Goal: Task Accomplishment & Management: Manage account settings

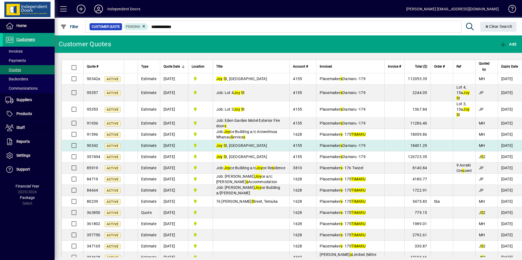
click at [231, 148] on span "Joy S t, [PERSON_NAME]" at bounding box center [241, 146] width 51 height 4
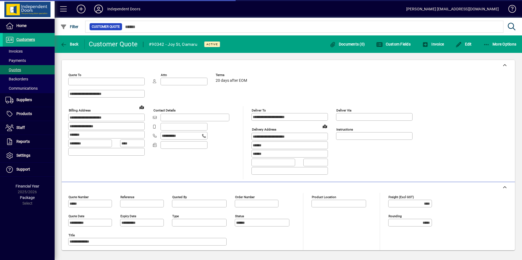
type input "**********"
type input "******"
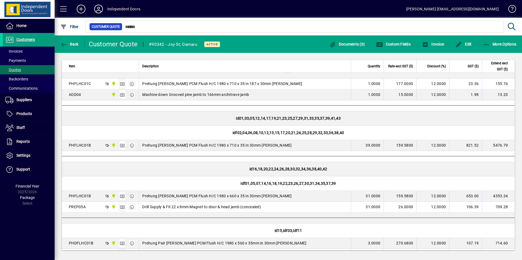
scroll to position [300, 0]
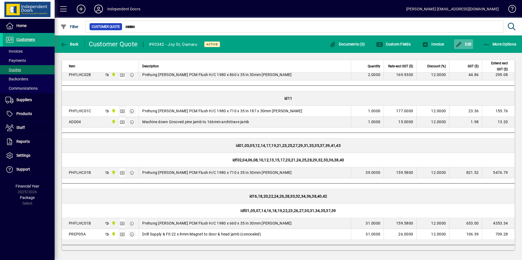
click at [468, 43] on span "Edit" at bounding box center [463, 44] width 16 height 4
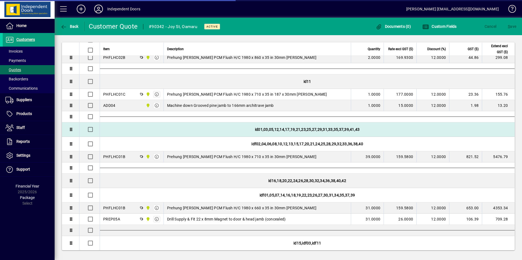
click at [344, 130] on div "id01,03,05,12,14,17,19,21,23,25,27,29,31,33,35,37,39,41,43" at bounding box center [307, 130] width 415 height 14
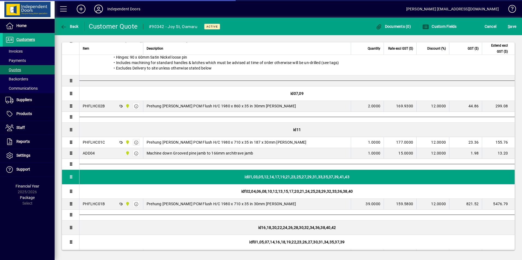
scroll to position [141, 0]
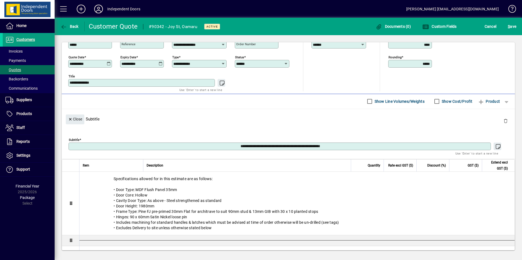
drag, startPoint x: 341, startPoint y: 147, endPoint x: 227, endPoint y: 148, distance: 114.1
click at [227, 148] on textarea "**********" at bounding box center [280, 146] width 421 height 4
click at [76, 118] on span "Close" at bounding box center [75, 119] width 14 height 9
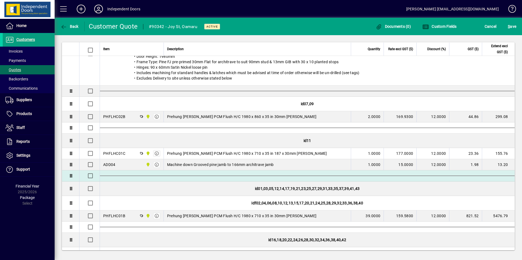
scroll to position [251, 0]
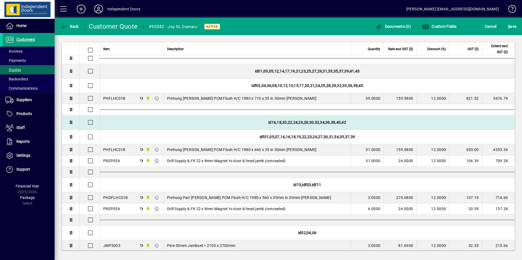
click at [286, 121] on div "id16,18,20,22,24,26,28,30,32,34,36,38,40,42" at bounding box center [307, 122] width 415 height 14
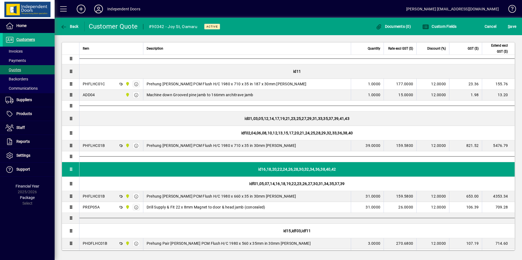
scroll to position [141, 0]
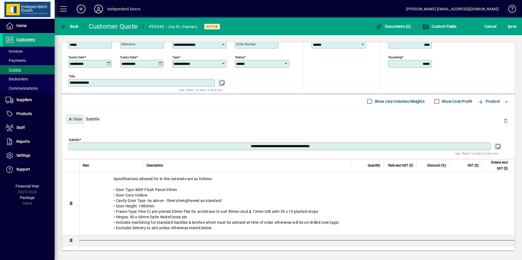
drag, startPoint x: 320, startPoint y: 147, endPoint x: 240, endPoint y: 146, distance: 80.2
click at [240, 146] on textarea "**********" at bounding box center [280, 146] width 421 height 4
click at [74, 118] on span "Close" at bounding box center [75, 119] width 14 height 9
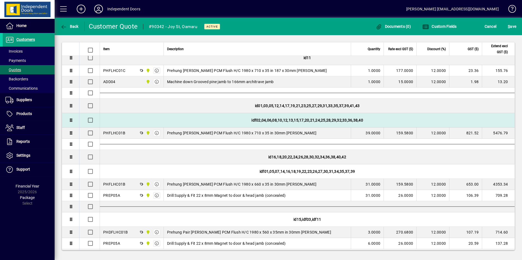
scroll to position [332, 0]
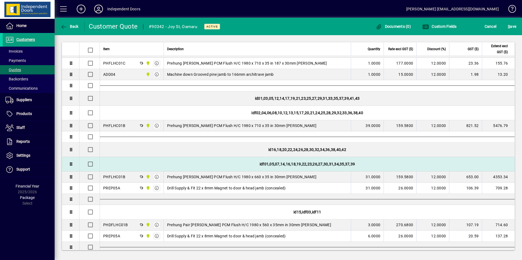
click at [275, 165] on div "idf01,05,07,14,16,18,19,22,23,26,27,30,31,34,35,37,39" at bounding box center [307, 164] width 415 height 14
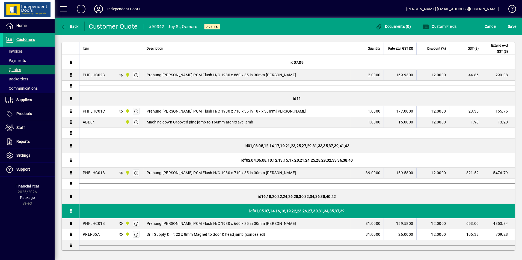
scroll to position [141, 0]
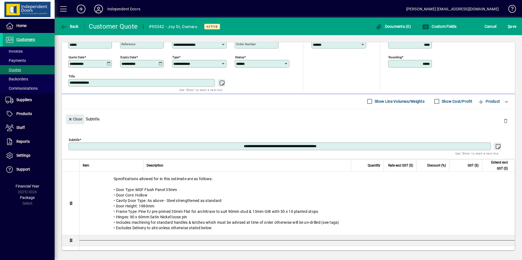
drag, startPoint x: 338, startPoint y: 147, endPoint x: 229, endPoint y: 147, distance: 109.4
click at [229, 147] on textarea "**********" at bounding box center [280, 146] width 421 height 4
type textarea "**********"
click at [74, 120] on span "Close" at bounding box center [75, 119] width 14 height 9
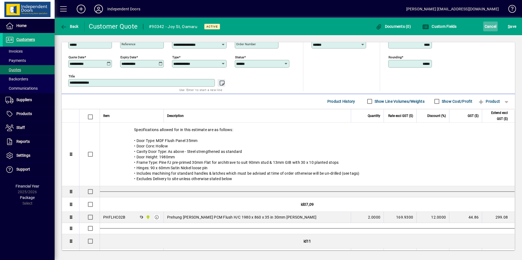
click at [490, 29] on span "Cancel" at bounding box center [490, 26] width 12 height 9
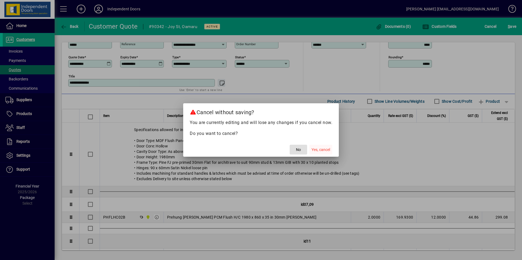
click at [328, 148] on span "Yes, cancel" at bounding box center [320, 150] width 19 height 6
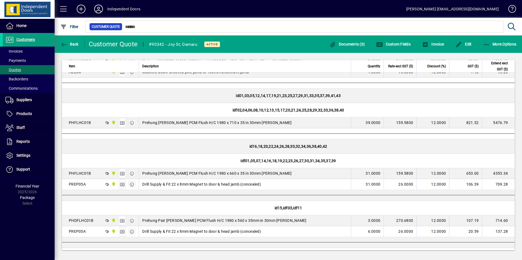
scroll to position [360, 0]
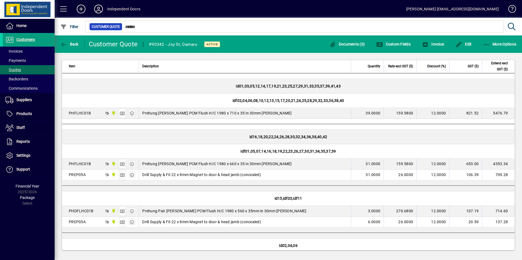
drag, startPoint x: 339, startPoint y: 151, endPoint x: 240, endPoint y: 156, distance: 98.9
click at [240, 156] on div "idf01,05,07,14,16,18,19,22,23,26,27,30,31,34,35,37,39" at bounding box center [288, 151] width 452 height 14
copy div "idf01,05,07,14,16,18,19,22,23,26,27,30,31,34,35,37,39"
click at [302, 199] on div "id15,idf03,idf11" at bounding box center [288, 199] width 452 height 14
drag, startPoint x: 306, startPoint y: 198, endPoint x: 272, endPoint y: 198, distance: 33.6
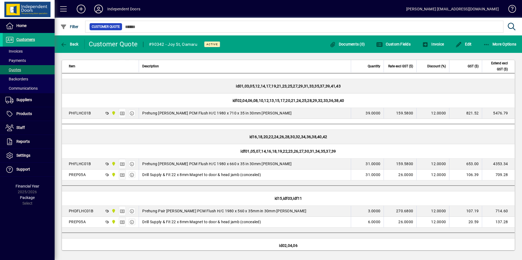
click at [272, 198] on div "id15,idf03,idf11" at bounding box center [288, 199] width 452 height 14
copy div "id15,idf03,idf11"
click at [17, 112] on span "Products" at bounding box center [24, 114] width 16 height 4
